Goal: Transaction & Acquisition: Purchase product/service

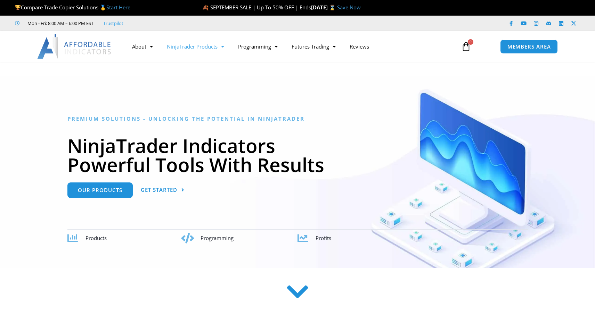
click at [222, 48] on span "Menu" at bounding box center [220, 47] width 7 height 12
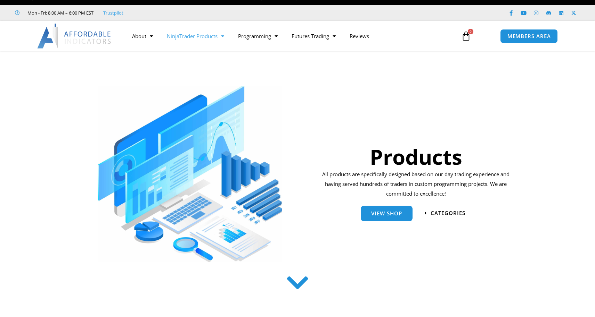
click at [86, 32] on img at bounding box center [74, 36] width 75 height 25
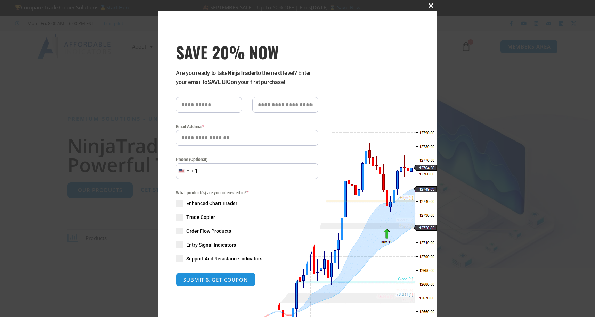
click at [428, 7] on span "SAVE 20% NOW popup" at bounding box center [430, 5] width 11 height 4
